Goal: Task Accomplishment & Management: Manage account settings

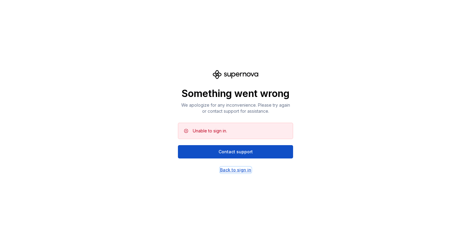
click at [228, 171] on div "Back to sign in" at bounding box center [235, 170] width 31 height 6
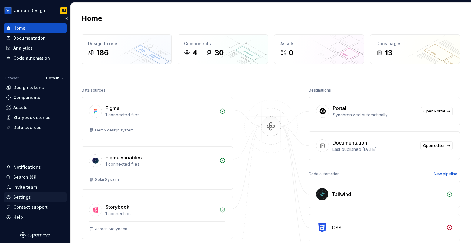
click at [29, 195] on div "Settings" at bounding box center [22, 197] width 18 height 6
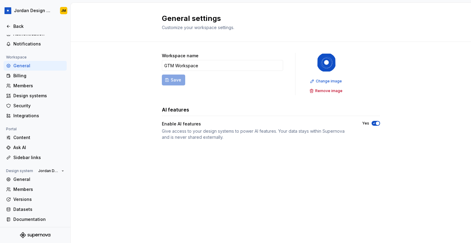
scroll to position [24, 0]
click at [21, 138] on div "Content" at bounding box center [38, 137] width 51 height 6
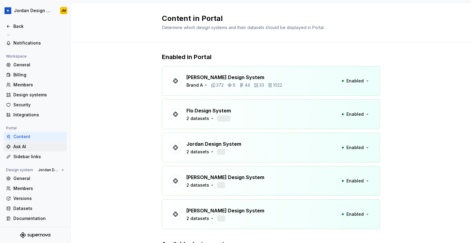
click at [20, 147] on div "Ask AI" at bounding box center [38, 147] width 51 height 6
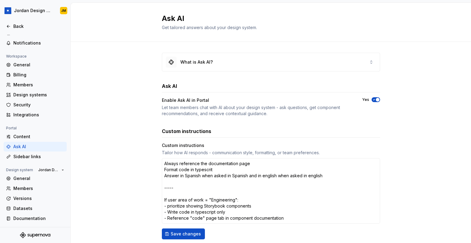
scroll to position [32, 0]
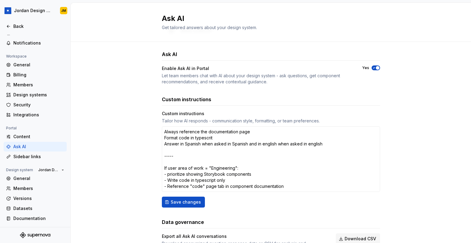
type textarea "*"
click at [31, 154] on div "Sidebar links" at bounding box center [38, 157] width 51 height 6
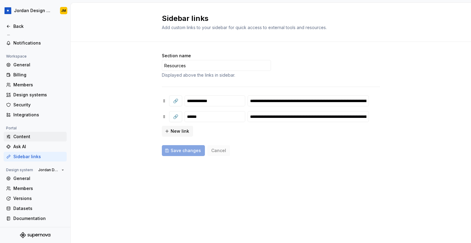
click at [26, 136] on div "Content" at bounding box center [38, 137] width 51 height 6
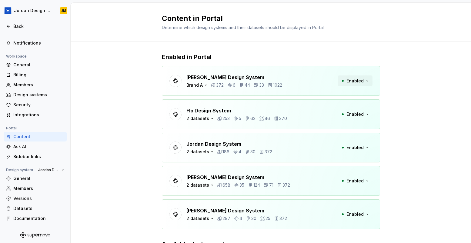
click at [361, 81] on span "Enabled" at bounding box center [355, 81] width 17 height 6
click at [324, 47] on div "Enabled in Portal Beatriz Design System Brand A 372 6 44 33 1022 Enabled Flo De…" at bounding box center [271, 173] width 218 height 262
click at [195, 85] on div "Brand A" at bounding box center [195, 85] width 16 height 6
click at [154, 99] on div "Enabled in Portal Beatriz Design System Brand A 372 6 44 33 1022 Enabled Flo De…" at bounding box center [271, 173] width 401 height 262
click at [37, 76] on div "Billing" at bounding box center [38, 75] width 51 height 6
